Goal: Task Accomplishment & Management: Manage account settings

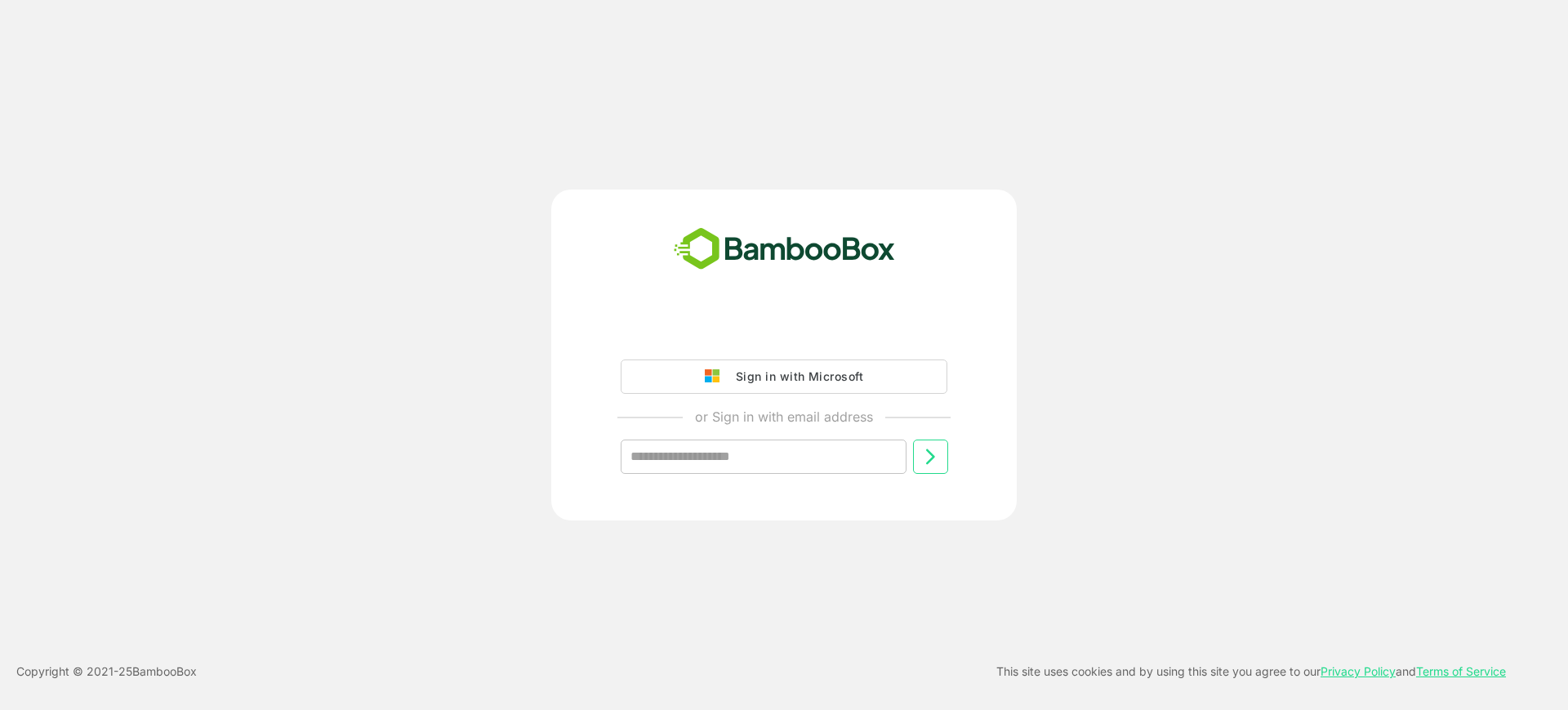
click at [766, 361] on button "Sign in with Microsoft" at bounding box center [783, 376] width 327 height 35
